Goal: Check status: Check status

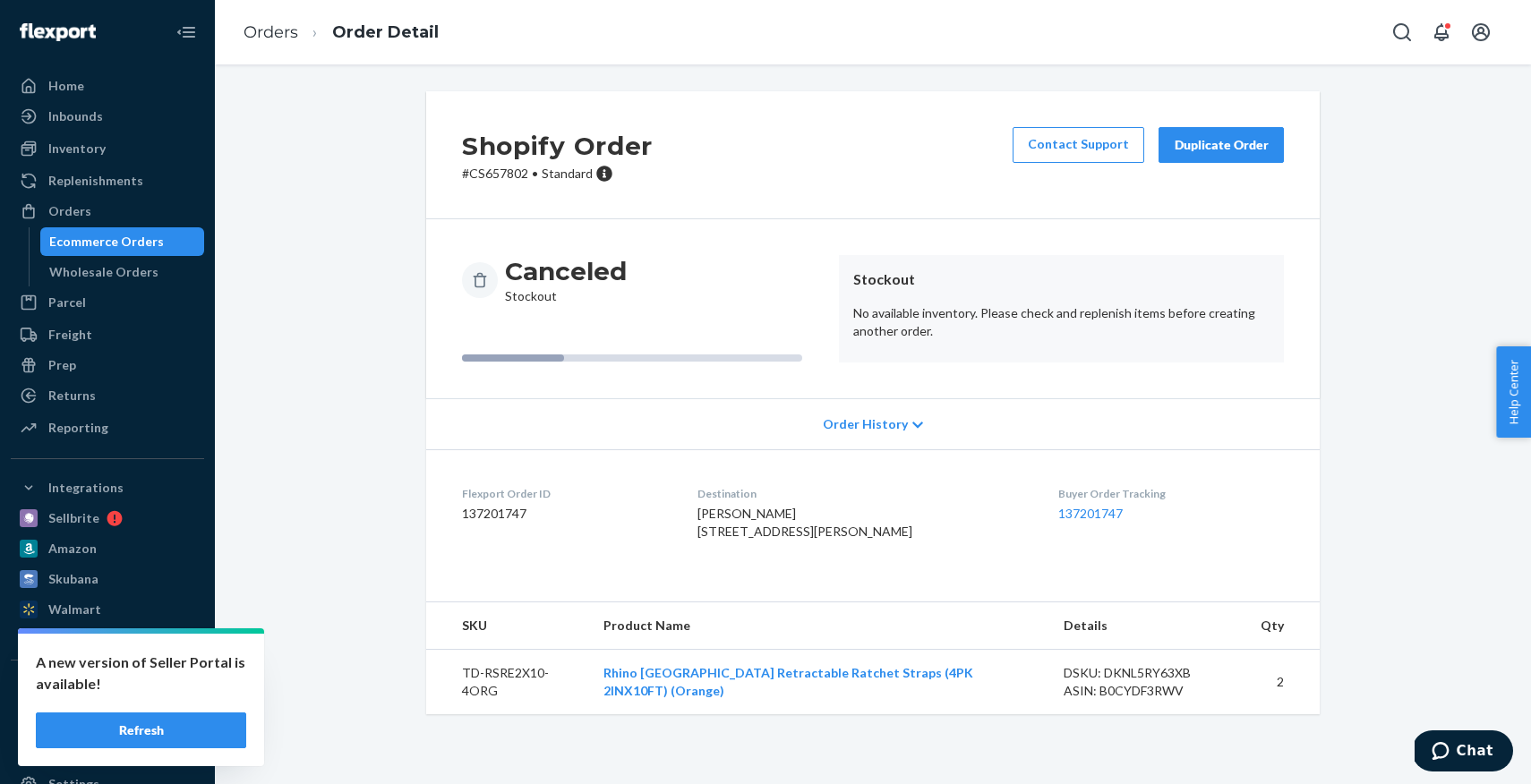
click at [128, 247] on div "Ecommerce Orders" at bounding box center [106, 242] width 114 height 18
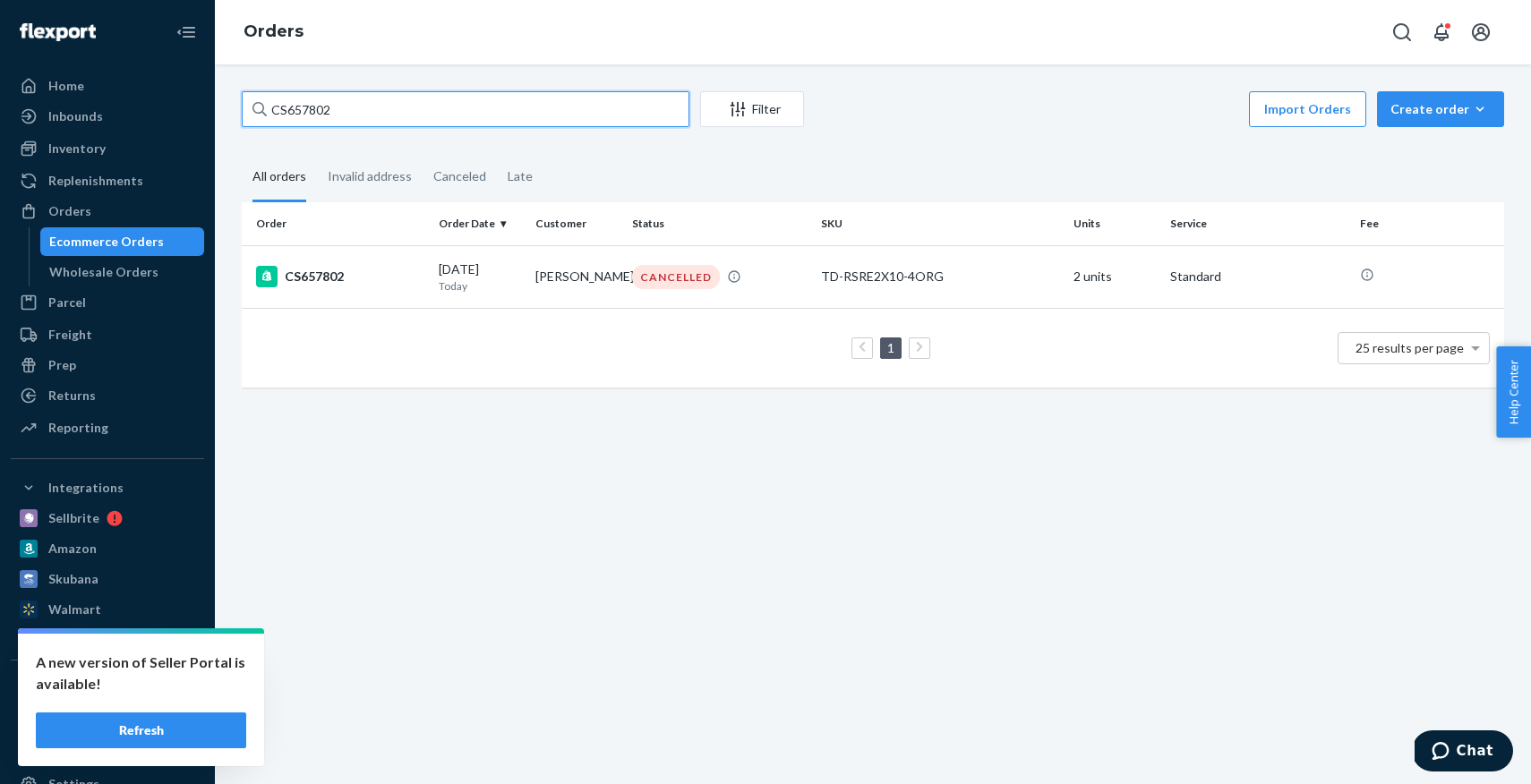
click at [481, 117] on input "CS657802" at bounding box center [465, 108] width 448 height 36
click at [482, 113] on input "CS657802" at bounding box center [465, 108] width 448 height 36
paste input "42498"
type input "CS642498"
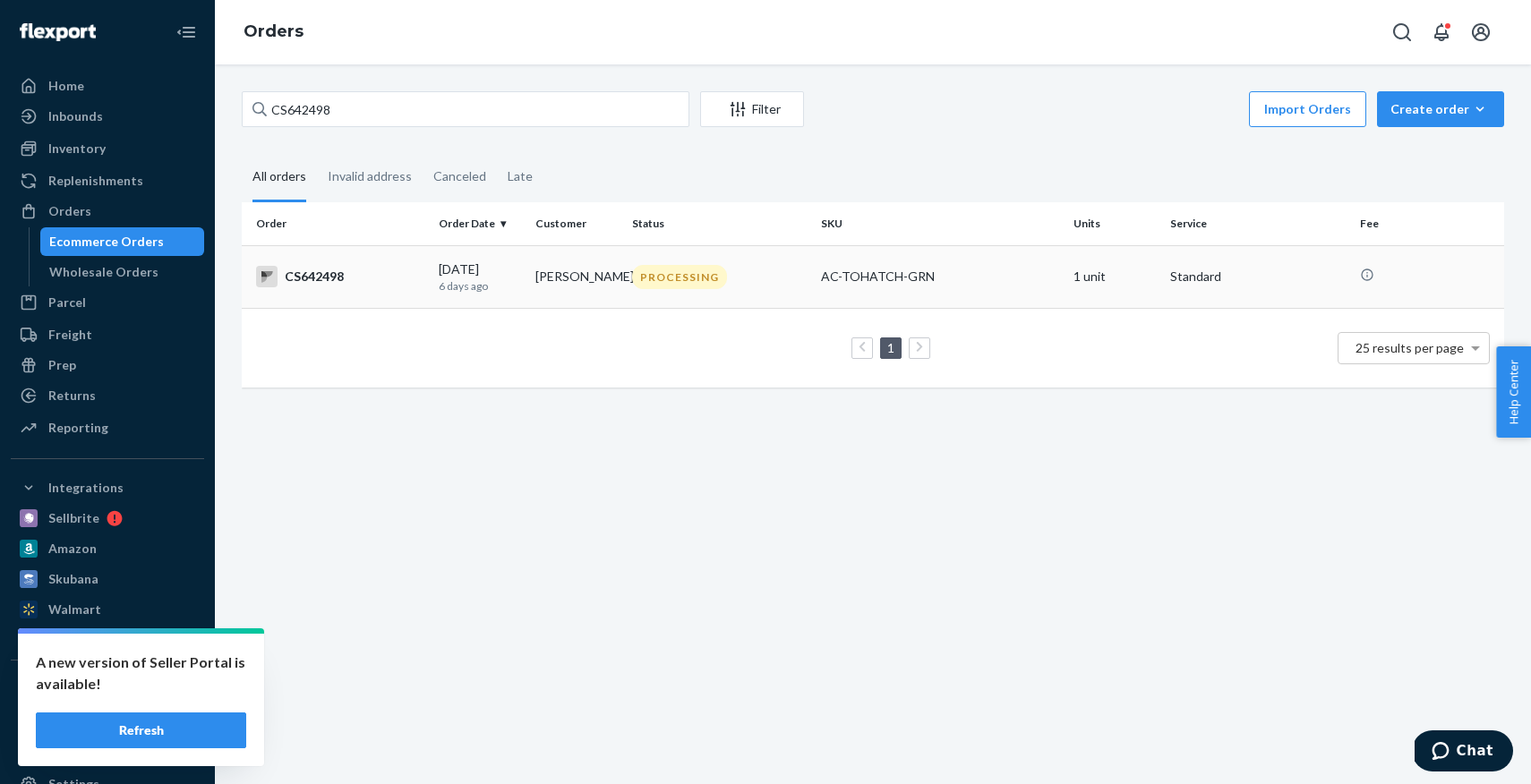
click at [393, 280] on div "CS642498" at bounding box center [340, 276] width 168 height 21
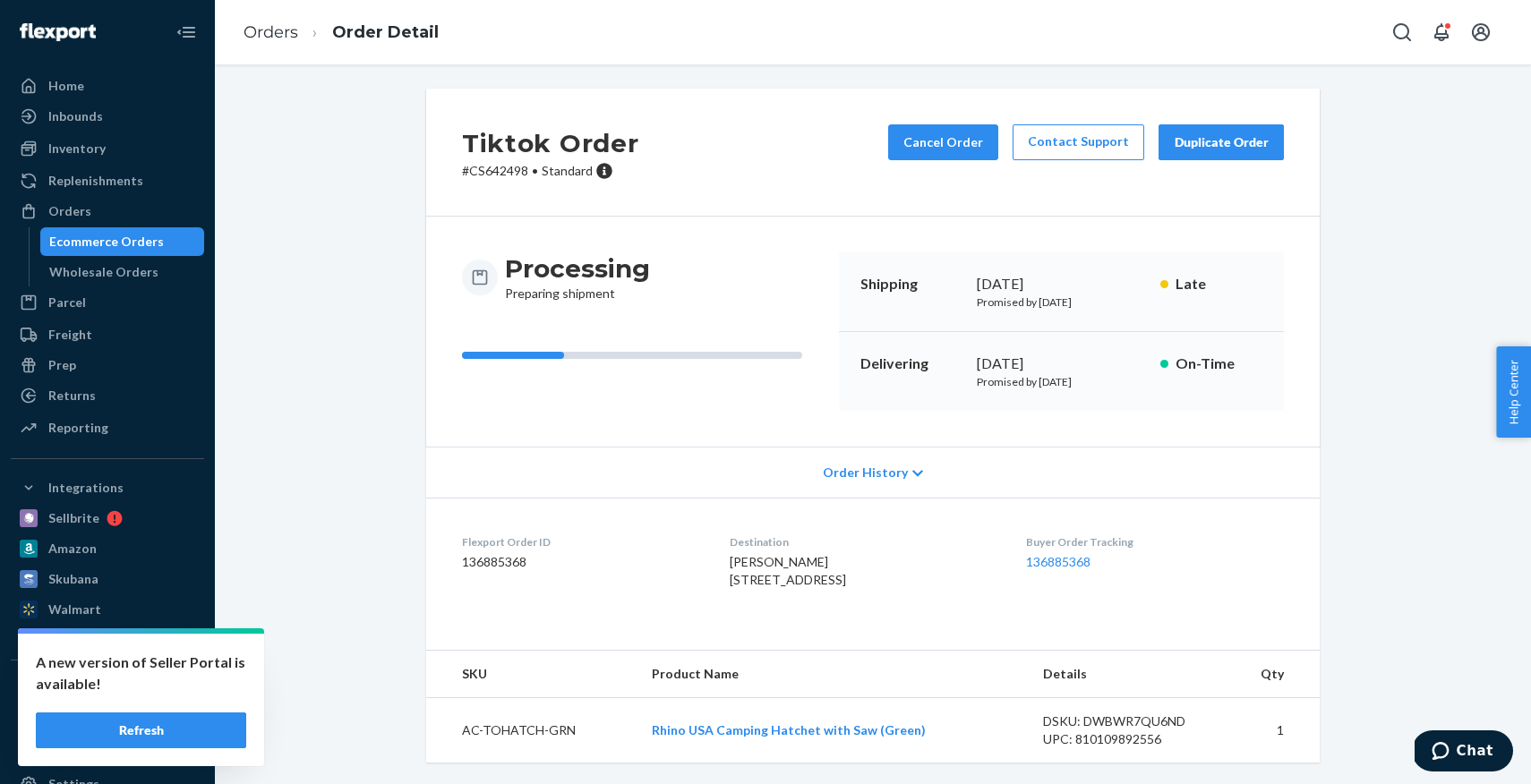
scroll to position [39, 0]
